Goal: Task Accomplishment & Management: Complete application form

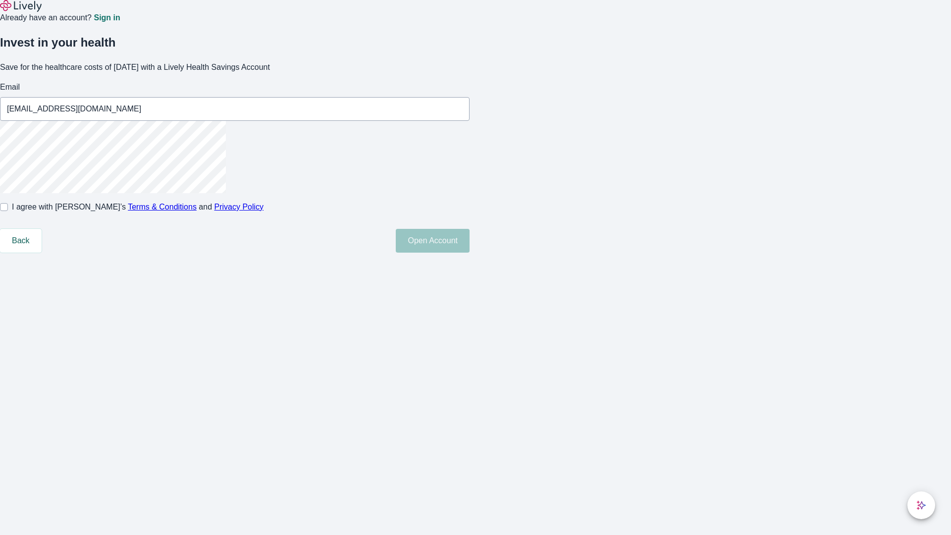
click at [8, 211] on input "I agree with Lively’s Terms & Conditions and Privacy Policy" at bounding box center [4, 207] width 8 height 8
checkbox input "true"
click at [469, 253] on button "Open Account" at bounding box center [433, 241] width 74 height 24
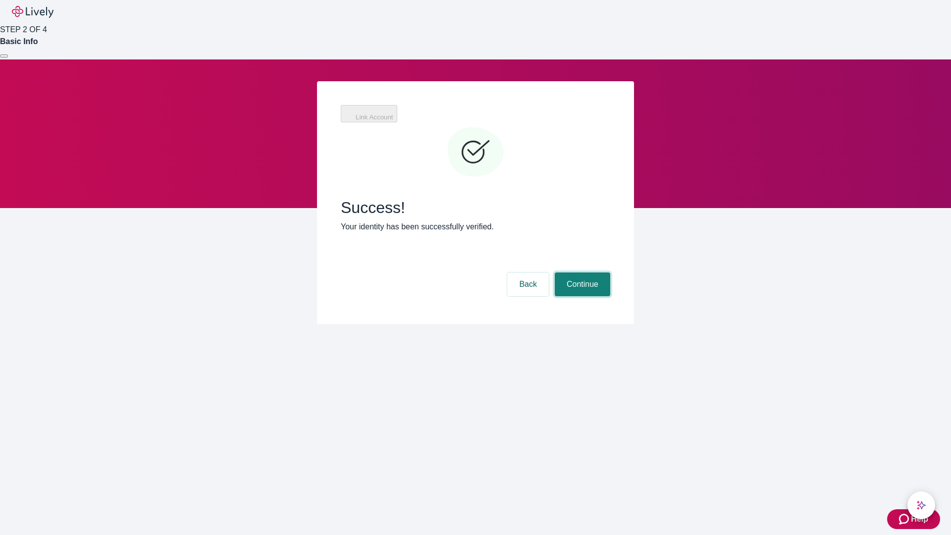
click at [581, 272] on button "Continue" at bounding box center [582, 284] width 55 height 24
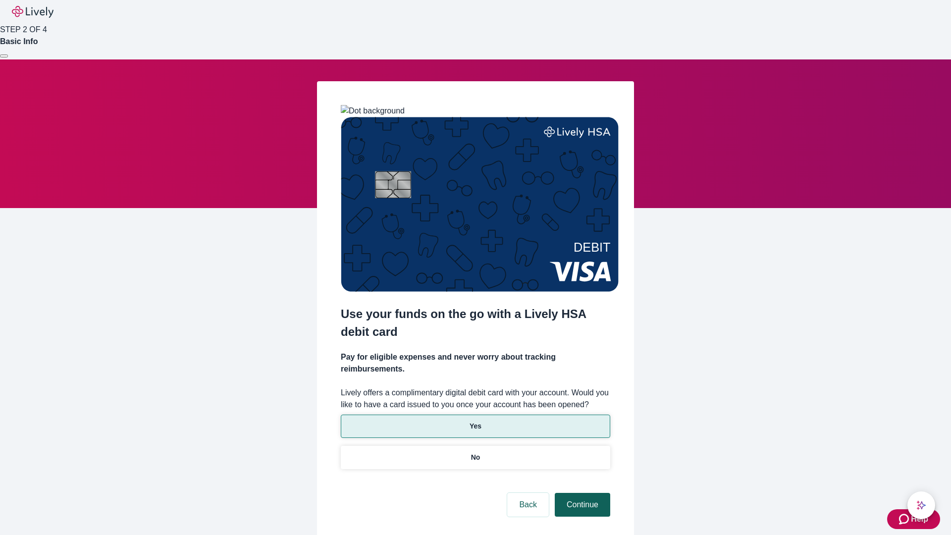
click at [475, 421] on p "Yes" at bounding box center [475, 426] width 12 height 10
click at [581, 493] on button "Continue" at bounding box center [582, 505] width 55 height 24
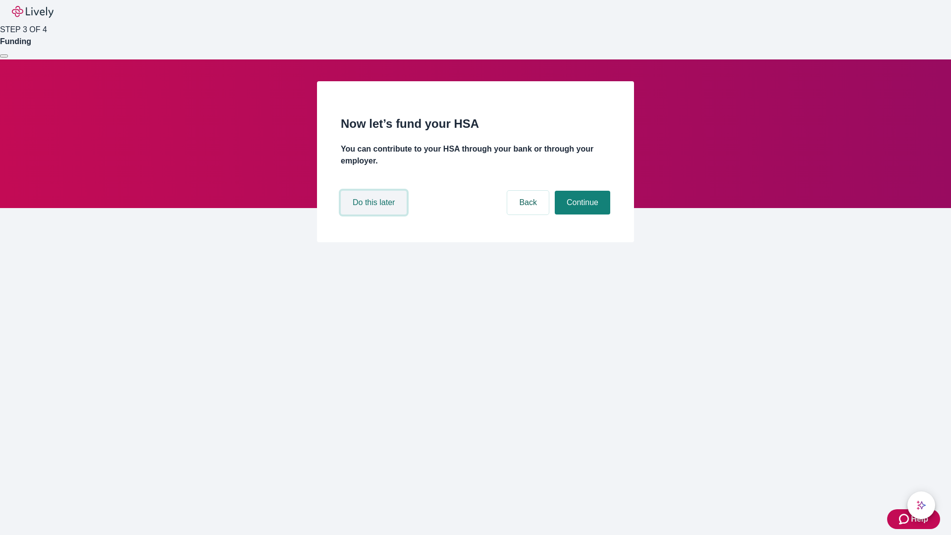
click at [375, 214] on button "Do this later" at bounding box center [374, 203] width 66 height 24
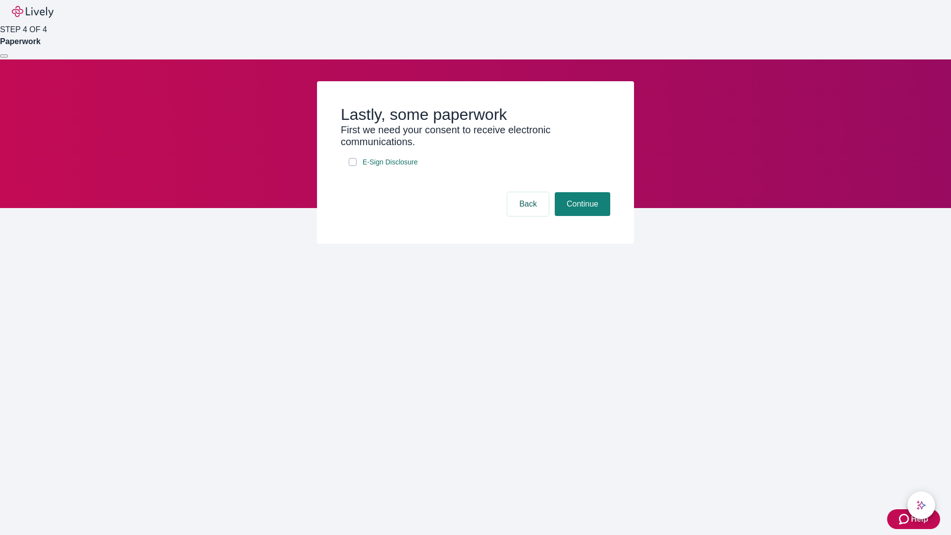
click at [353, 166] on input "E-Sign Disclosure" at bounding box center [353, 162] width 8 height 8
checkbox input "true"
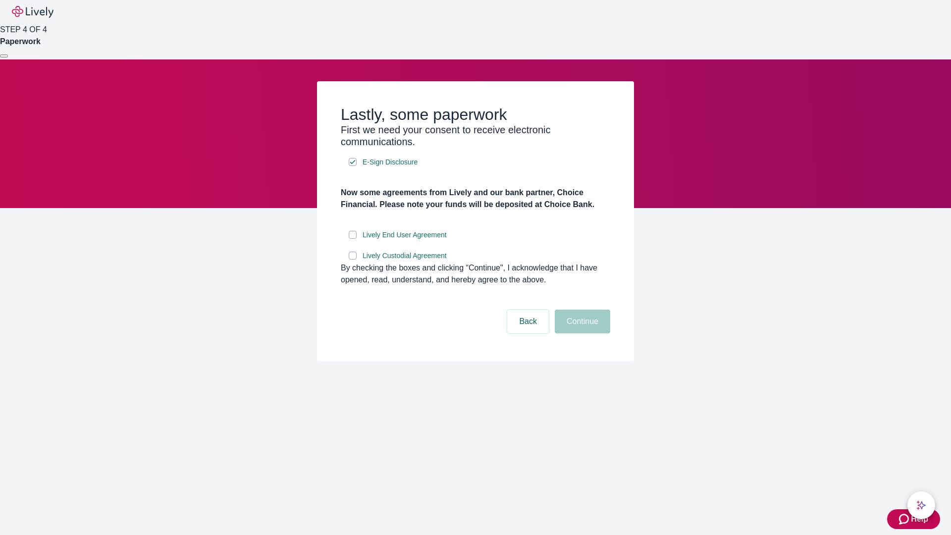
click at [353, 239] on input "Lively End User Agreement" at bounding box center [353, 235] width 8 height 8
checkbox input "true"
click at [353, 259] on input "Lively Custodial Agreement" at bounding box center [353, 256] width 8 height 8
checkbox input "true"
click at [581, 333] on button "Continue" at bounding box center [582, 321] width 55 height 24
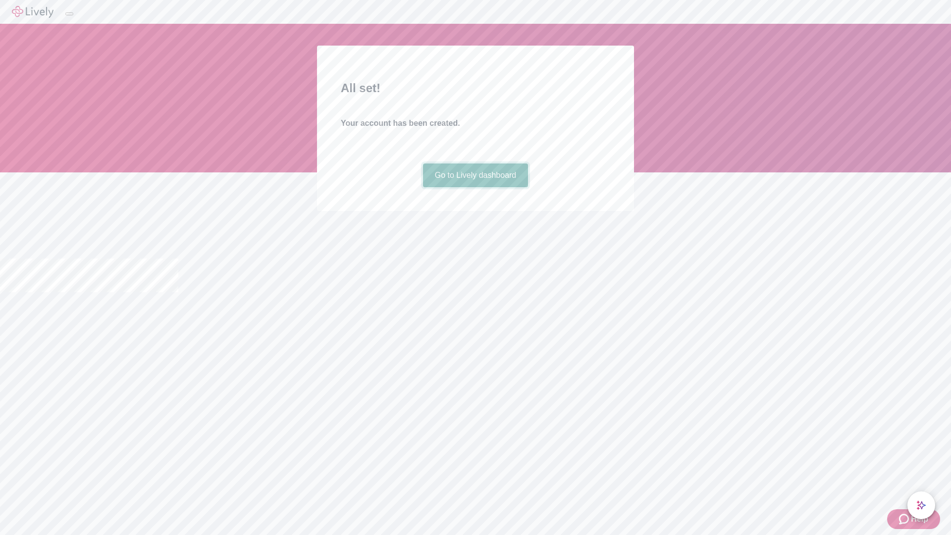
click at [475, 187] on link "Go to Lively dashboard" at bounding box center [475, 175] width 105 height 24
